Goal: Register for event/course

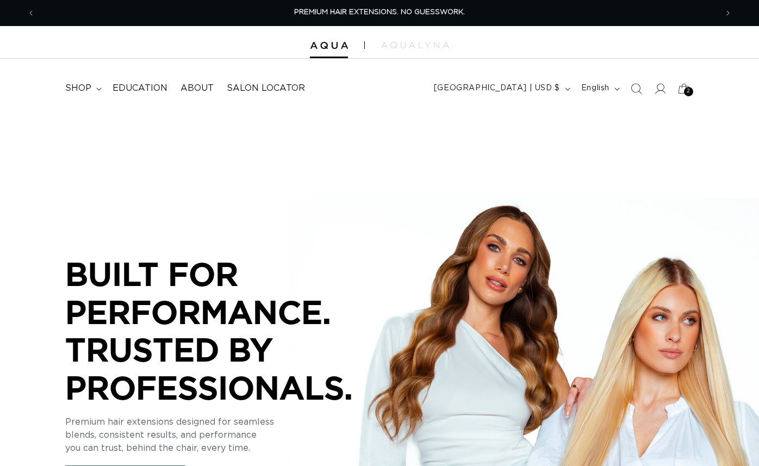
click at [635, 83] on icon "Search" at bounding box center [636, 88] width 11 height 11
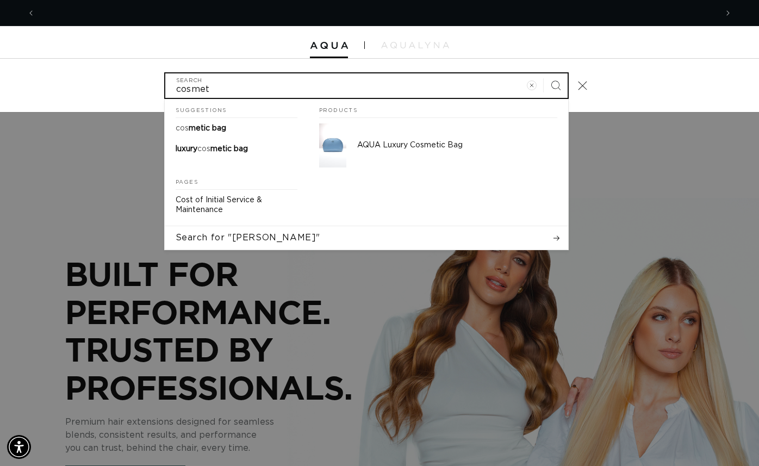
scroll to position [0, 682]
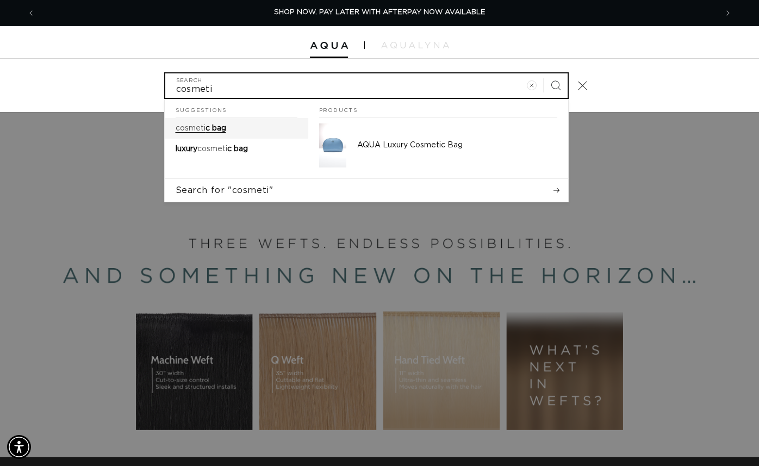
type input "cosmeti"
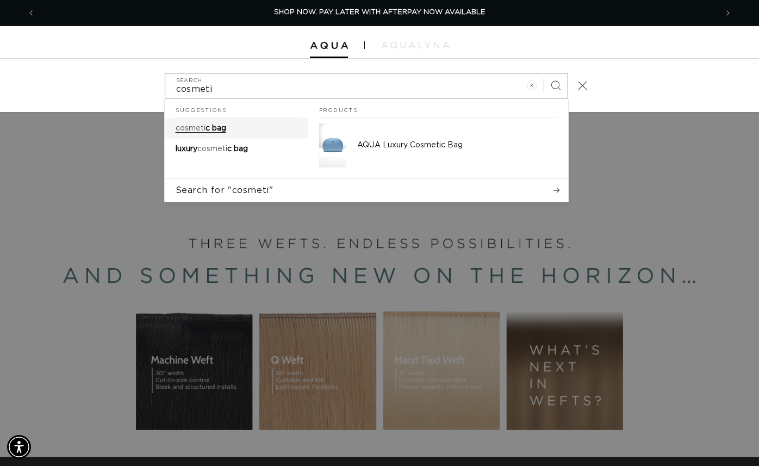
click at [224, 123] on p "cosmeti c bag" at bounding box center [201, 128] width 51 height 10
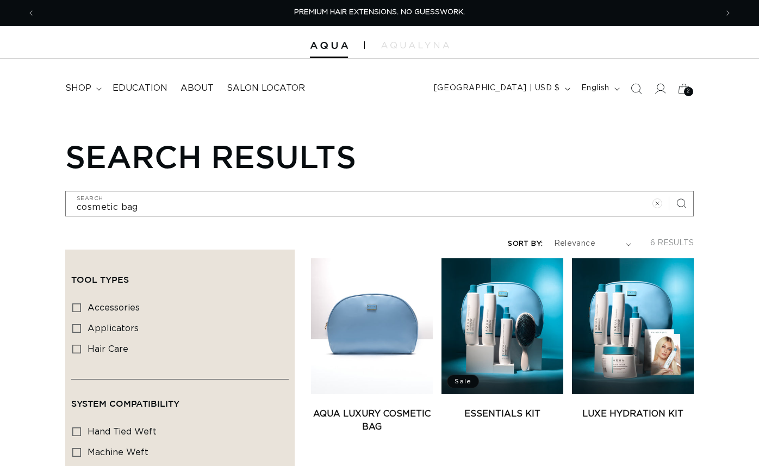
scroll to position [66, 0]
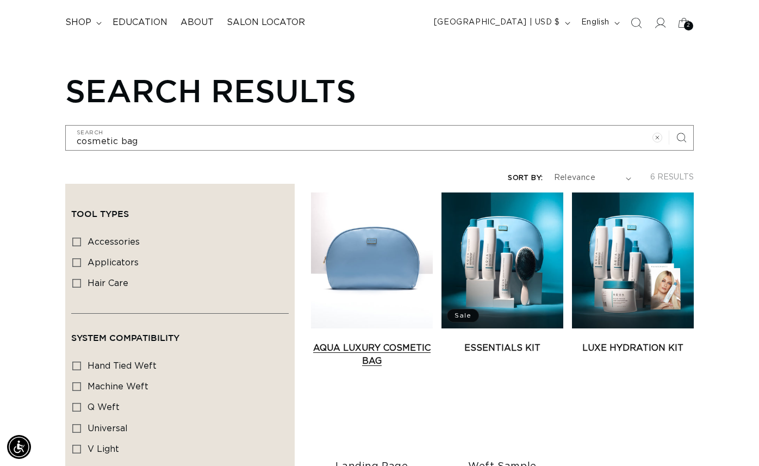
click at [327, 342] on link "AQUA Luxury Cosmetic Bag" at bounding box center [372, 355] width 122 height 26
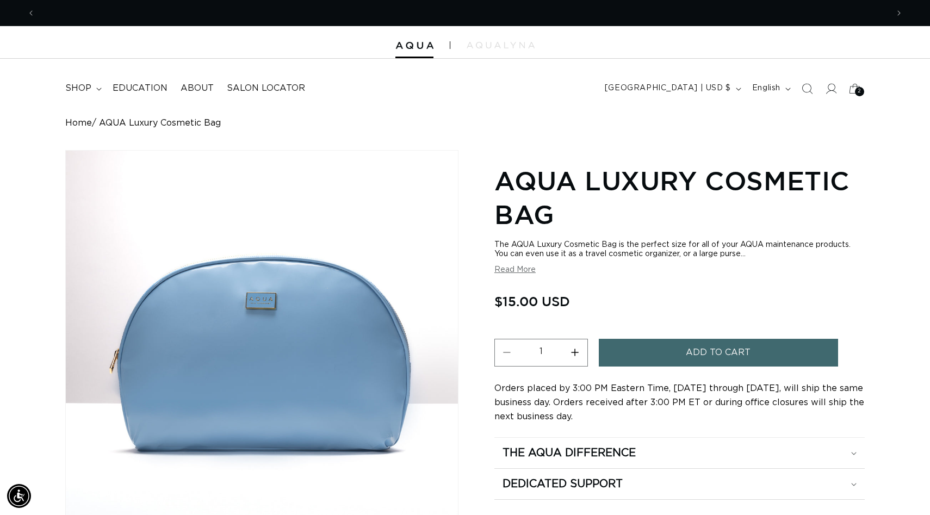
scroll to position [0, 853]
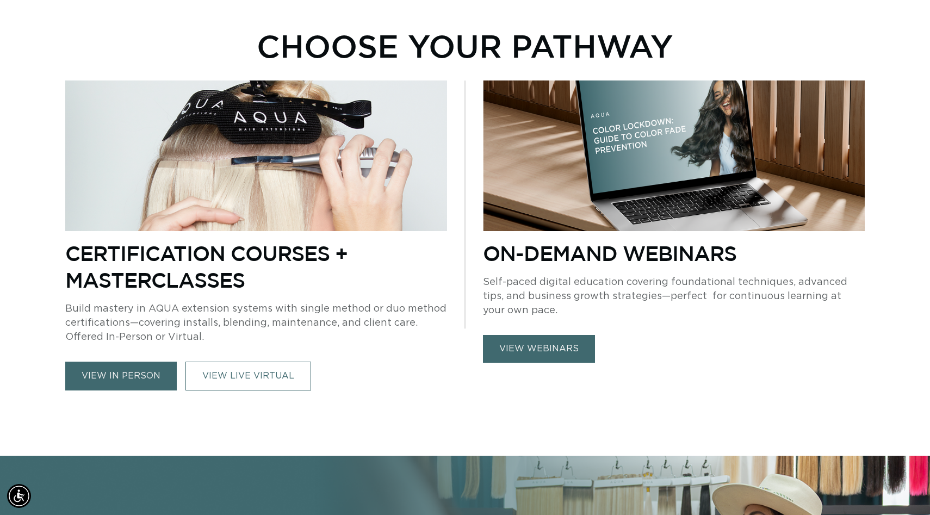
scroll to position [479, 0]
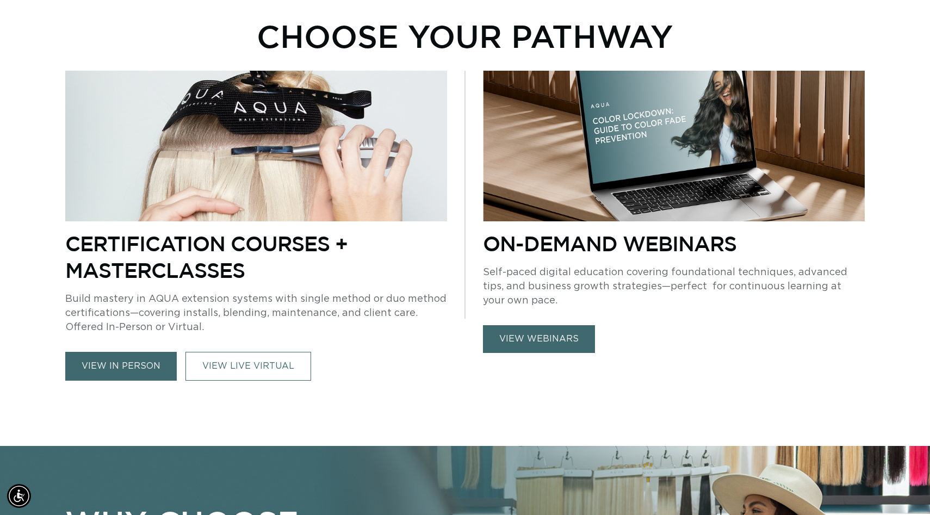
click at [141, 370] on link "view in person" at bounding box center [120, 366] width 111 height 29
click at [263, 376] on link "VIEW LIVE VIRTUAL" at bounding box center [248, 366] width 126 height 29
click at [263, 370] on link "VIEW LIVE VIRTUAL" at bounding box center [248, 366] width 126 height 29
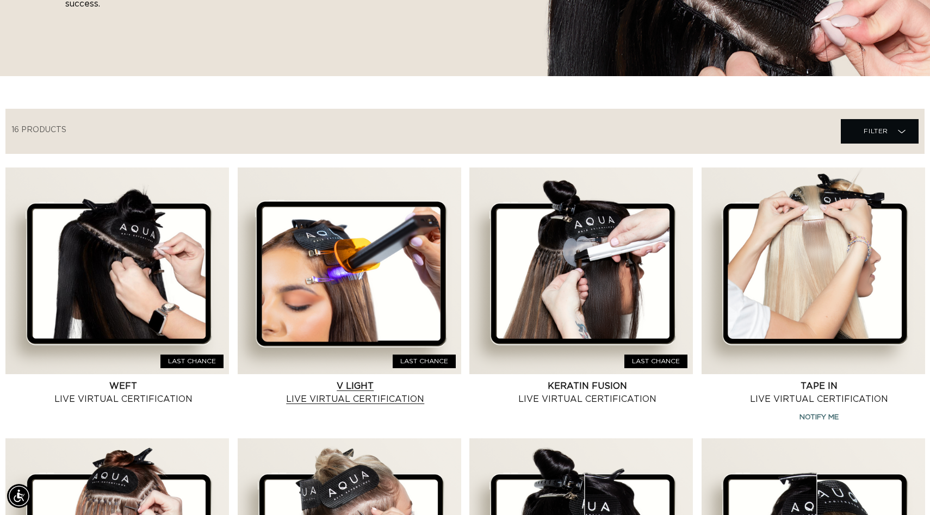
scroll to position [0, 1705]
click at [364, 385] on link "V Light Live Virtual Certification" at bounding box center [355, 393] width 211 height 26
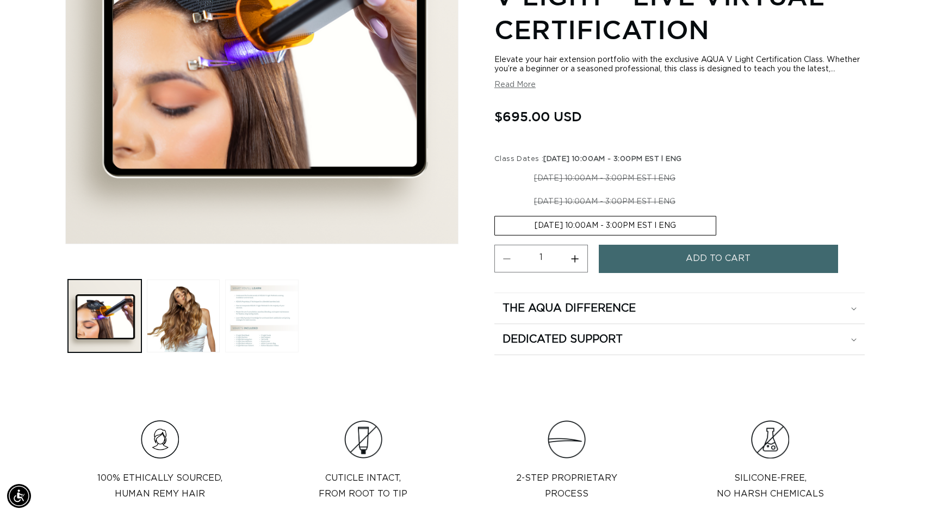
click at [277, 318] on button "Load image 3 in gallery view" at bounding box center [261, 316] width 73 height 73
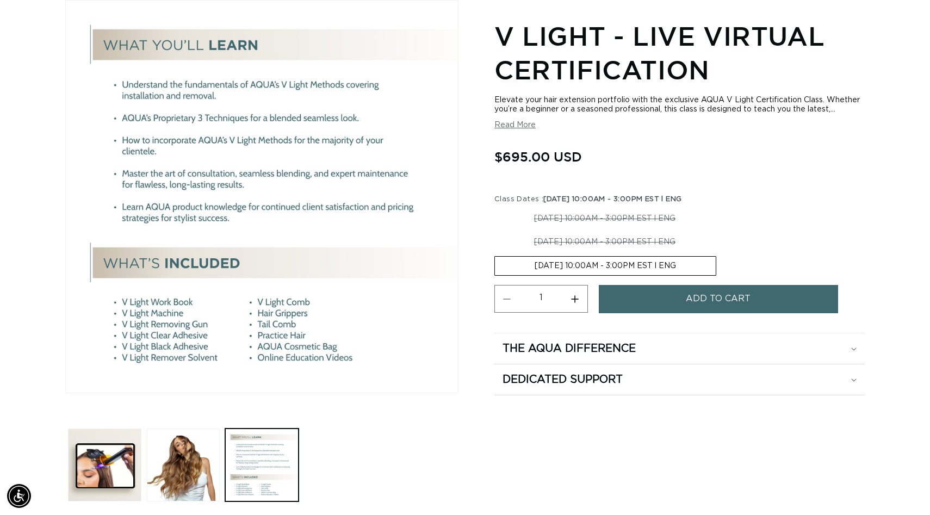
scroll to position [0, 1705]
